Goal: Navigation & Orientation: Find specific page/section

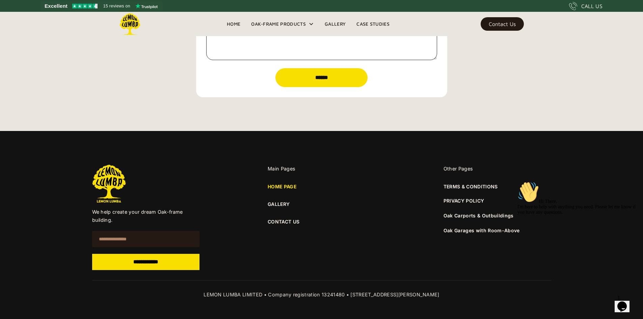
scroll to position [2421, 0]
click at [458, 183] on link "TERMS & CONDITIONS" at bounding box center [471, 186] width 54 height 7
click at [448, 197] on link "PRIVACY POLICY" at bounding box center [464, 200] width 41 height 7
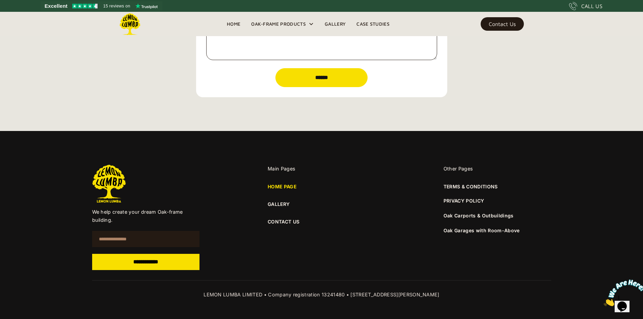
click at [462, 215] on link "Oak Carports & Outbuildings" at bounding box center [479, 216] width 70 height 6
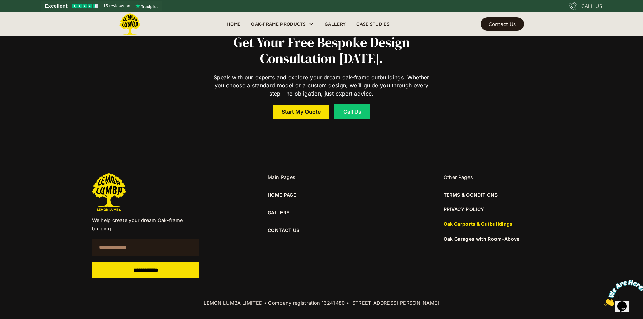
scroll to position [5164, 0]
click at [458, 191] on link "TERMS & CONDITIONS" at bounding box center [471, 194] width 54 height 7
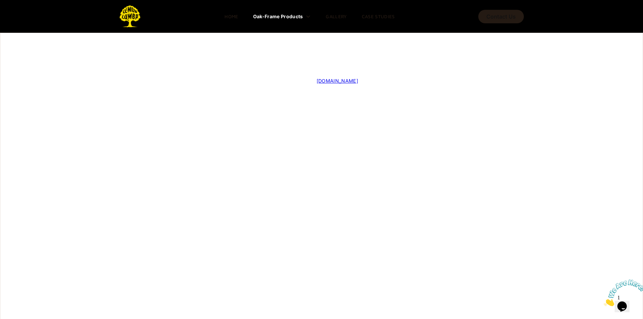
click at [358, 79] on link "www.lemonlumba.co.uk" at bounding box center [338, 81] width 42 height 6
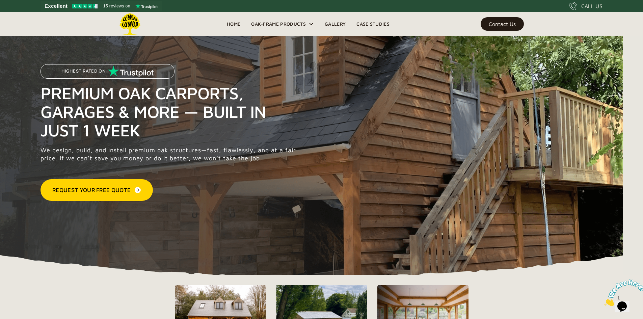
click at [369, 20] on link "Case Studies" at bounding box center [373, 24] width 44 height 10
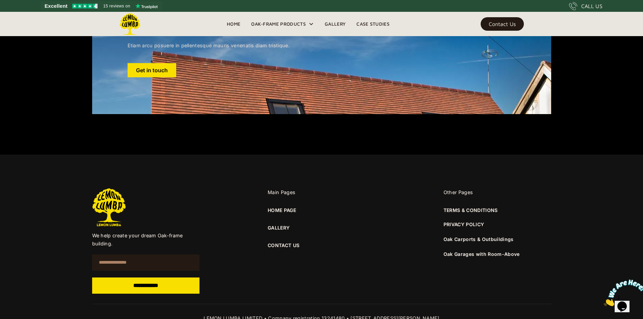
scroll to position [2089, 0]
